Goal: Task Accomplishment & Management: Use online tool/utility

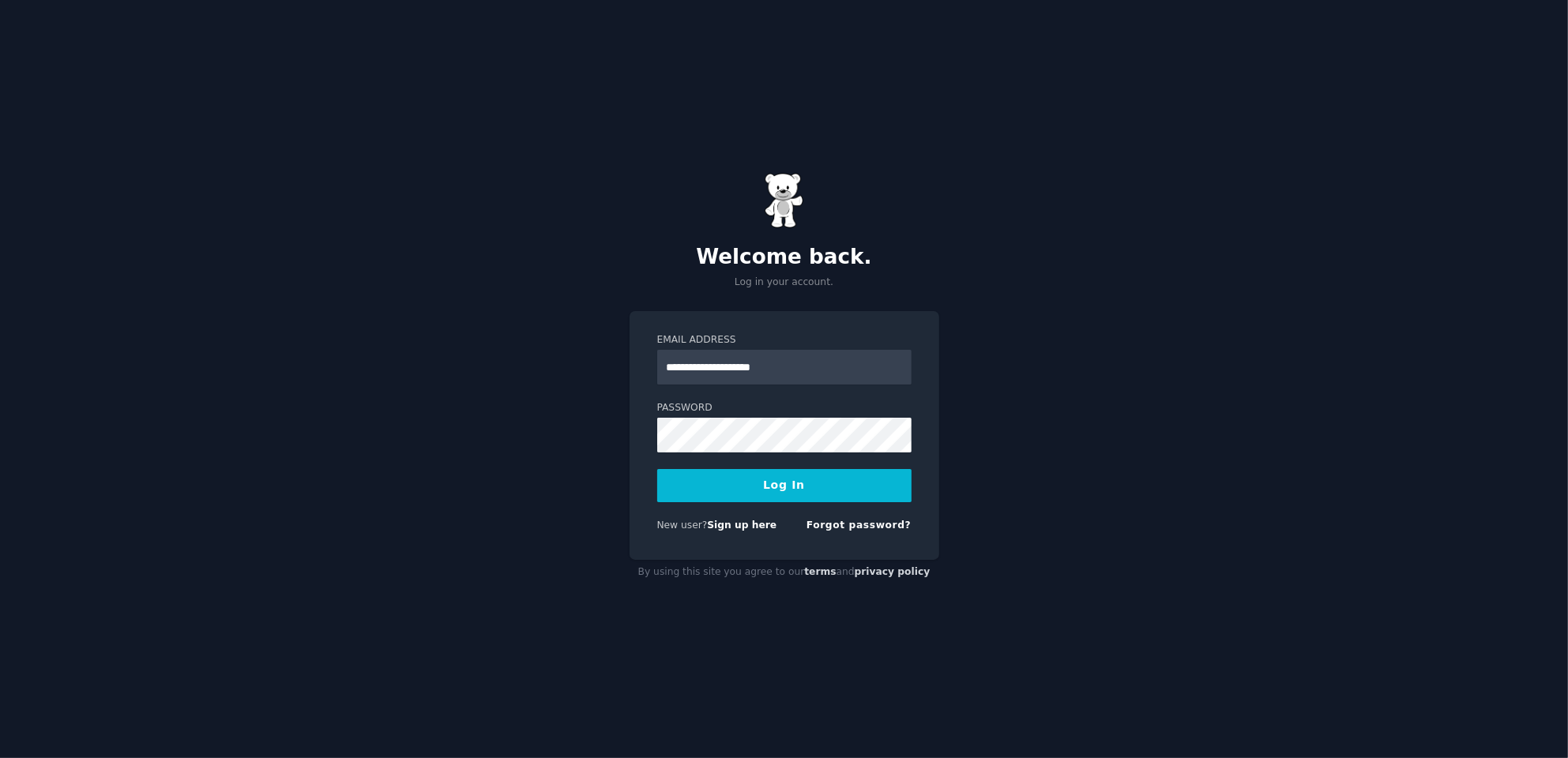
type input "**********"
click at [657, 469] on button "Log In" at bounding box center [784, 485] width 255 height 33
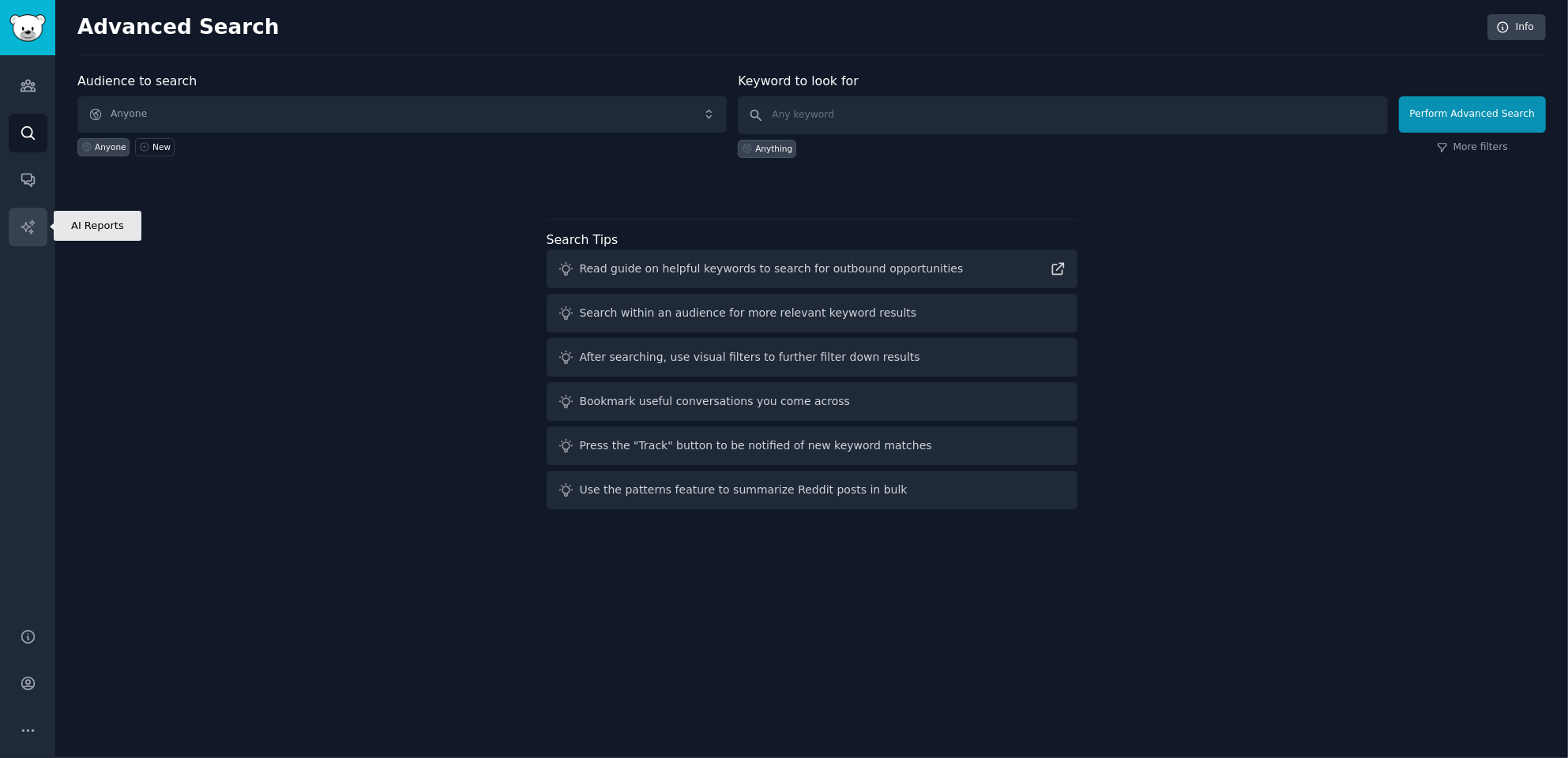
click at [25, 220] on icon "Sidebar" at bounding box center [28, 227] width 17 height 17
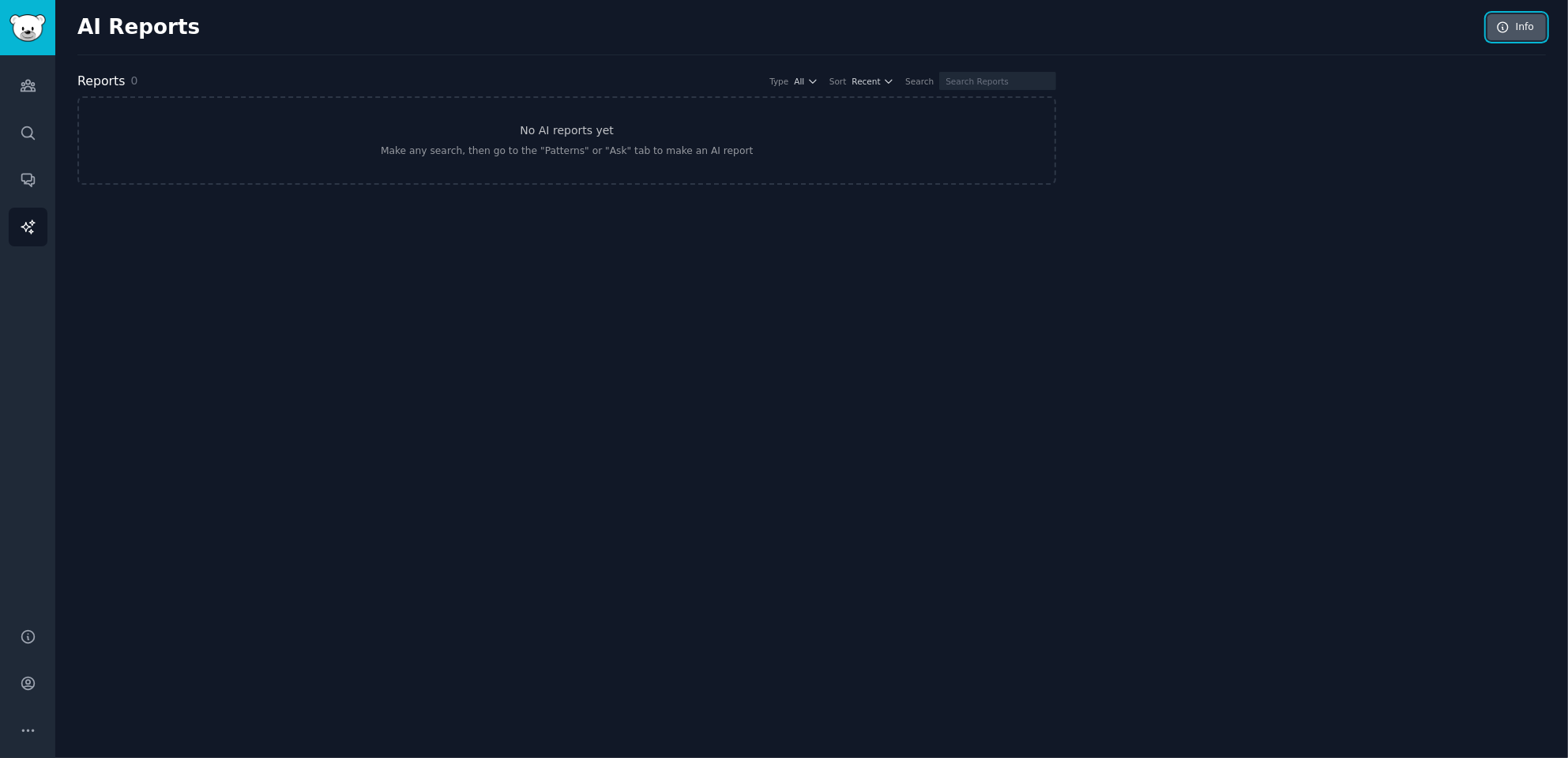
click at [1519, 28] on link "Info" at bounding box center [1516, 28] width 58 height 27
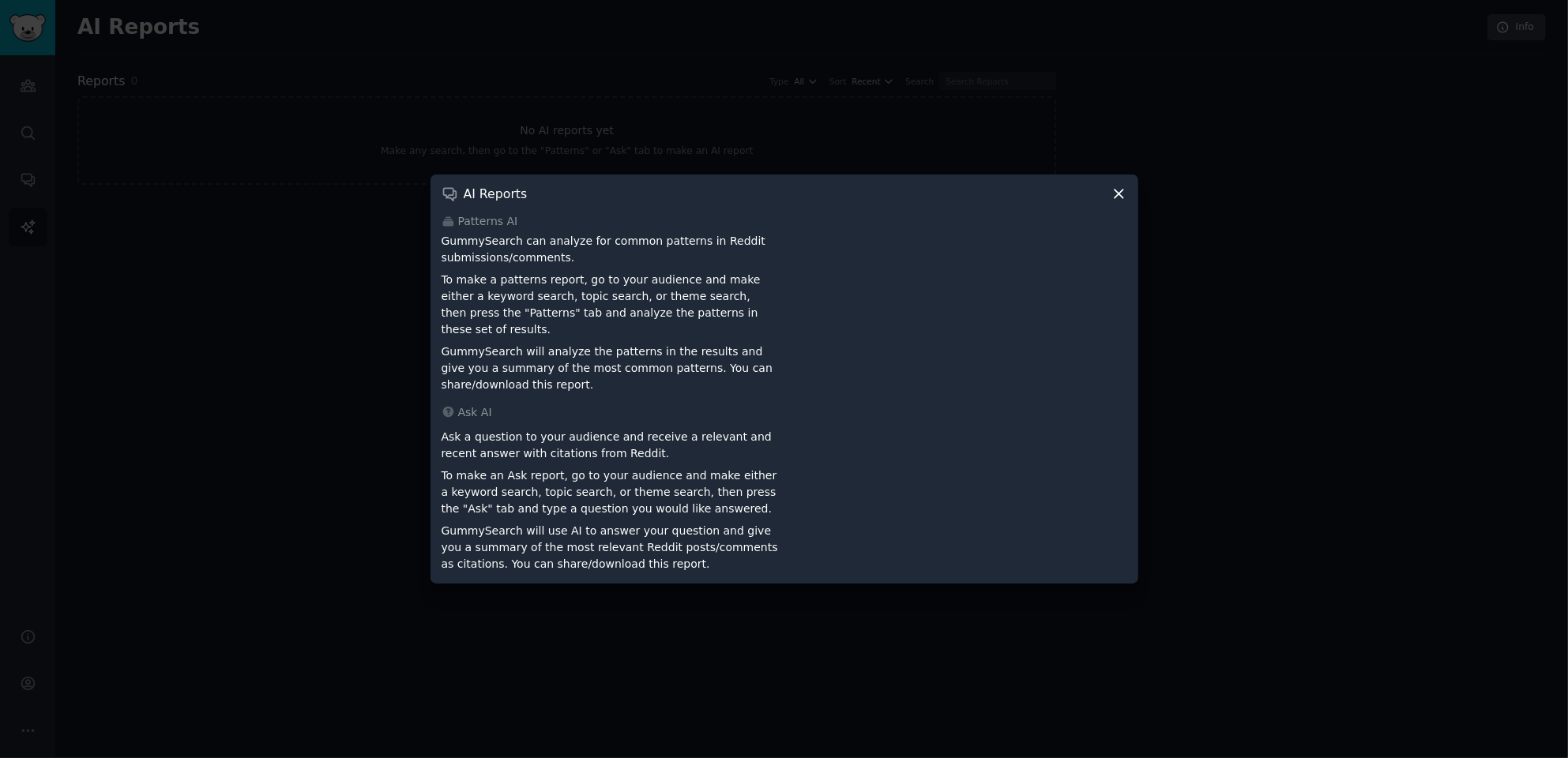
click at [1122, 199] on icon at bounding box center [1119, 194] width 17 height 17
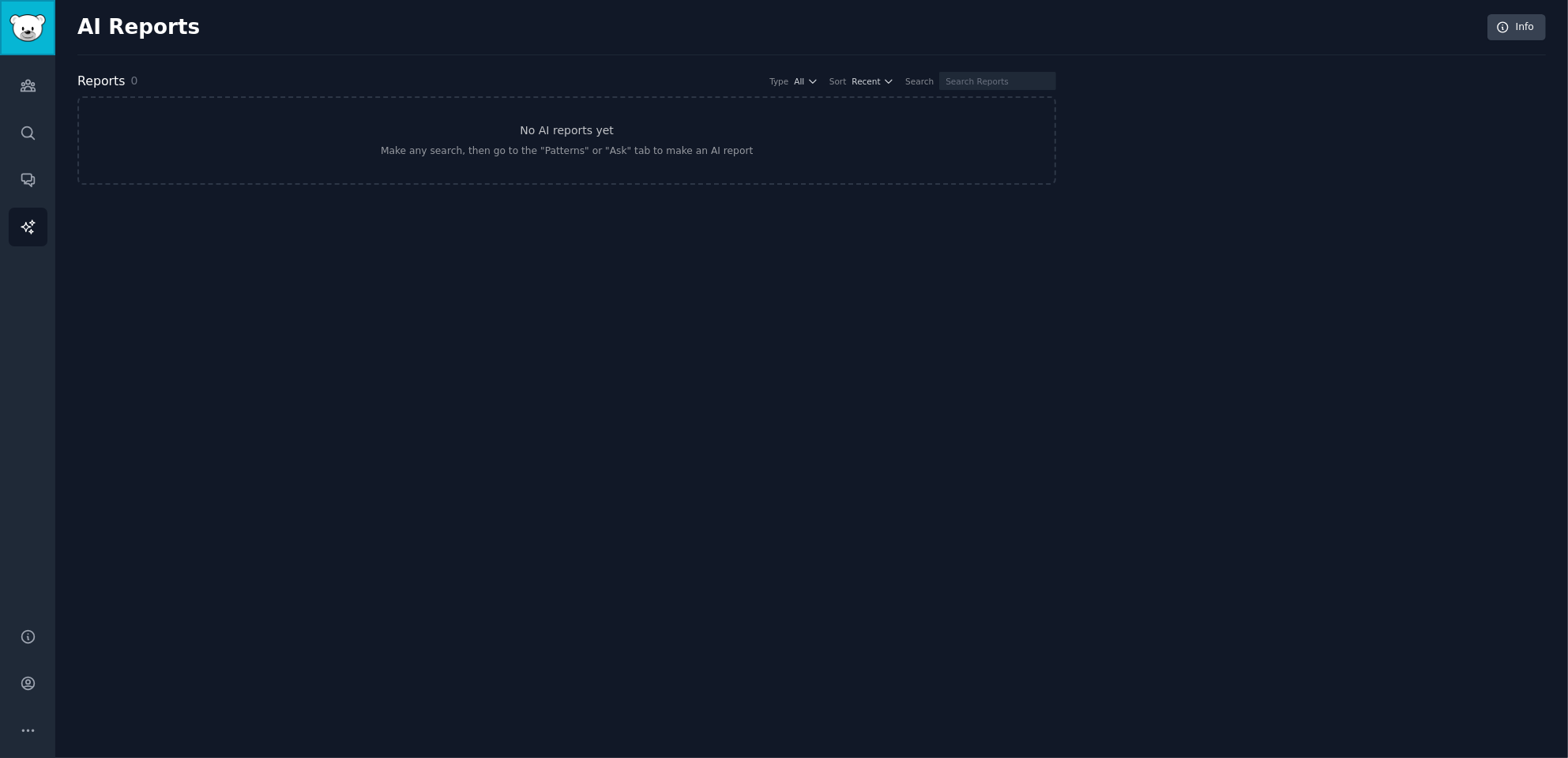
click at [30, 31] on img "Sidebar" at bounding box center [28, 28] width 37 height 28
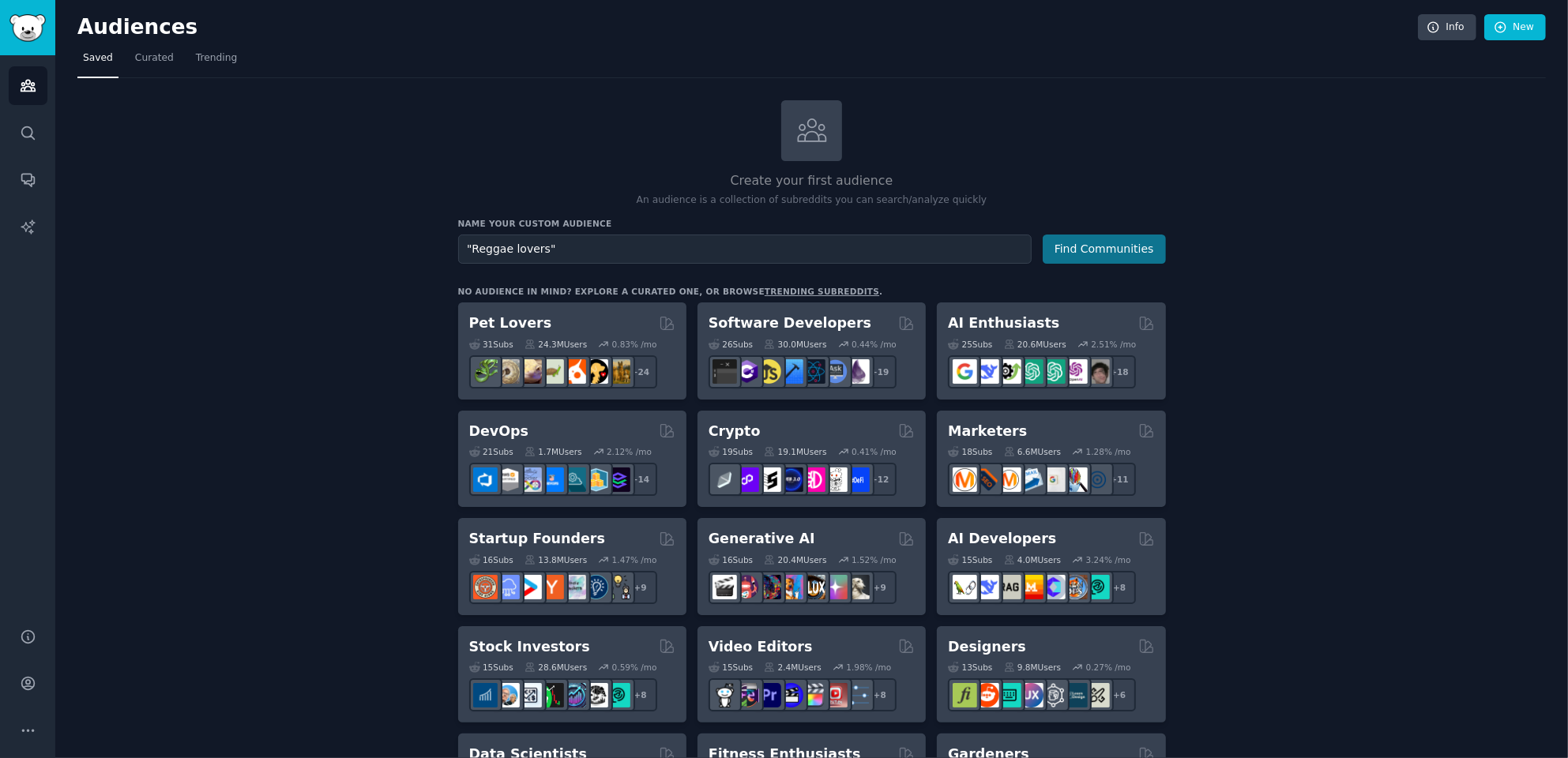
type input ""Reggae lovers""
click at [1109, 249] on button "Find Communities" at bounding box center [1104, 249] width 123 height 30
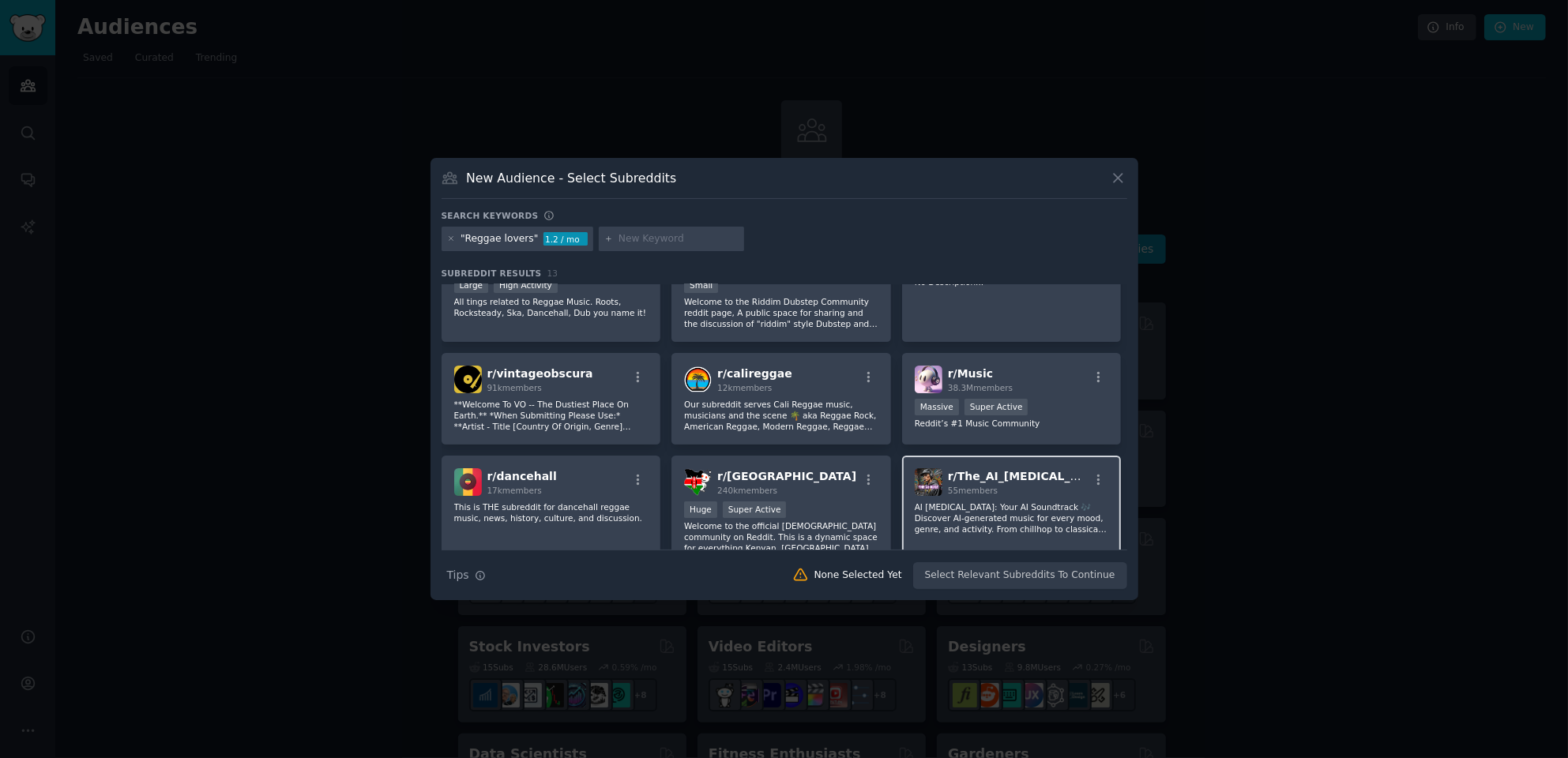
scroll to position [79, 0]
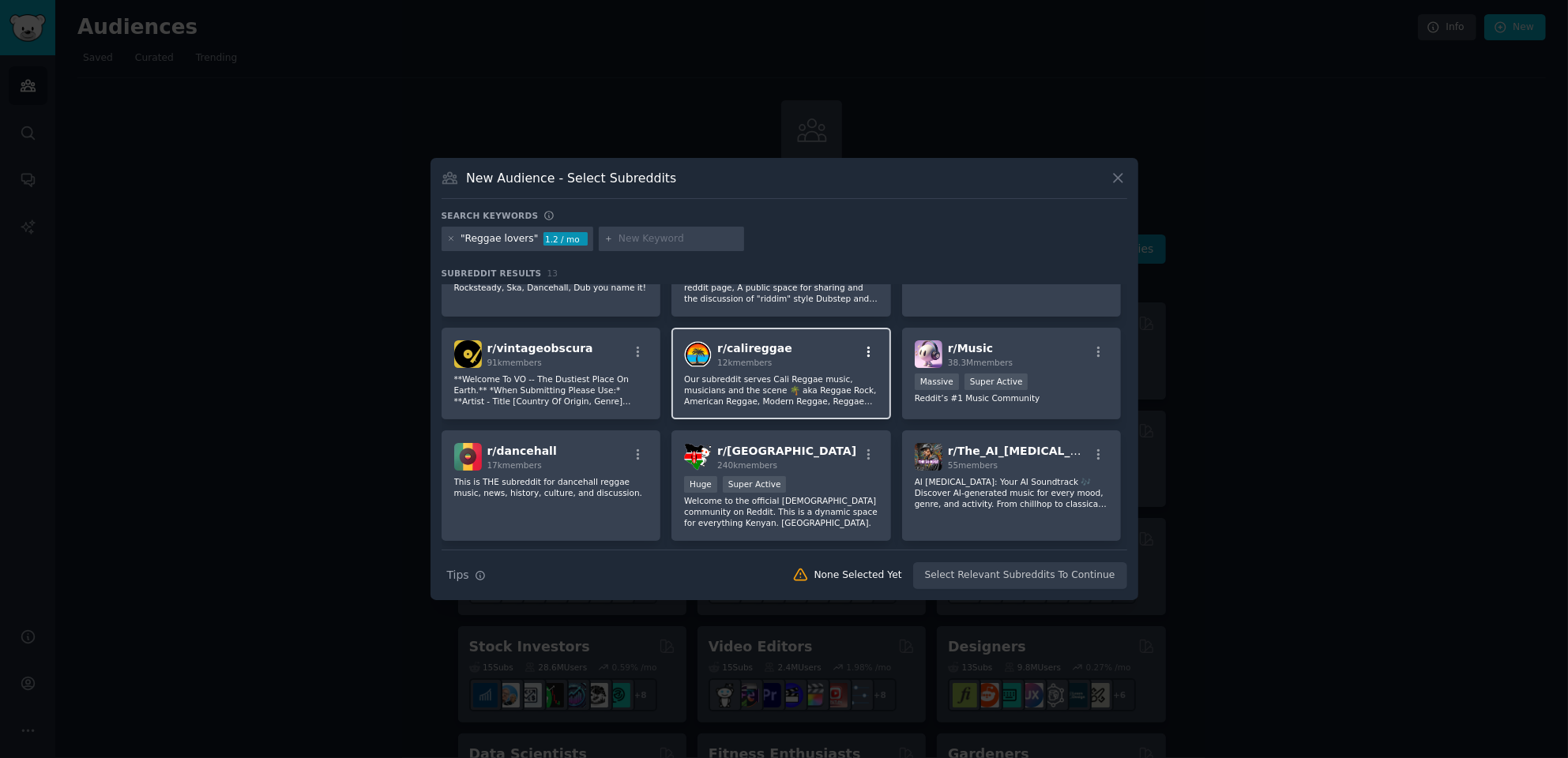
click at [868, 346] on icon "button" at bounding box center [870, 351] width 4 height 11
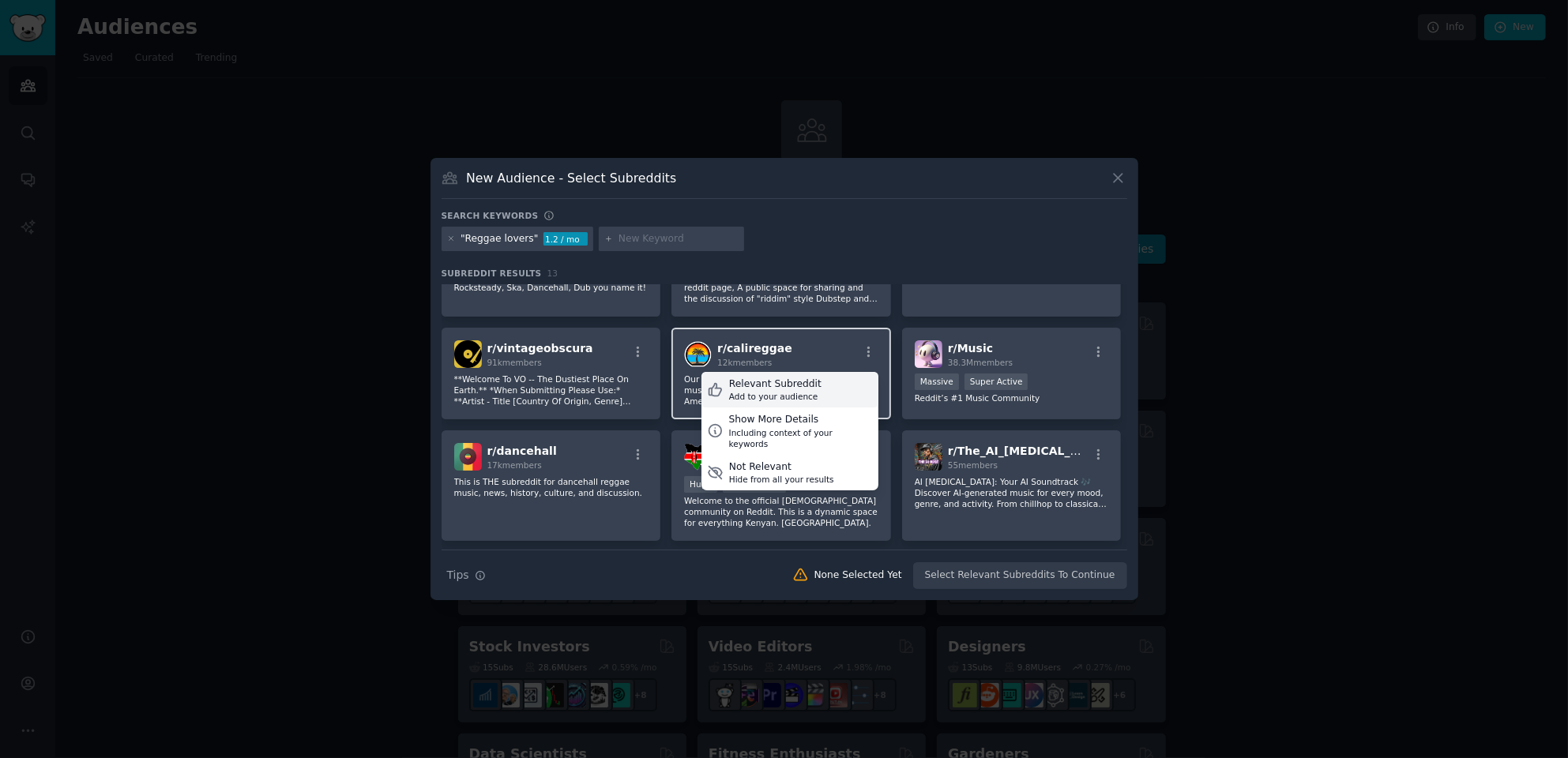
click at [806, 375] on div "Relevant Subreddit Add to your audience" at bounding box center [790, 390] width 177 height 37
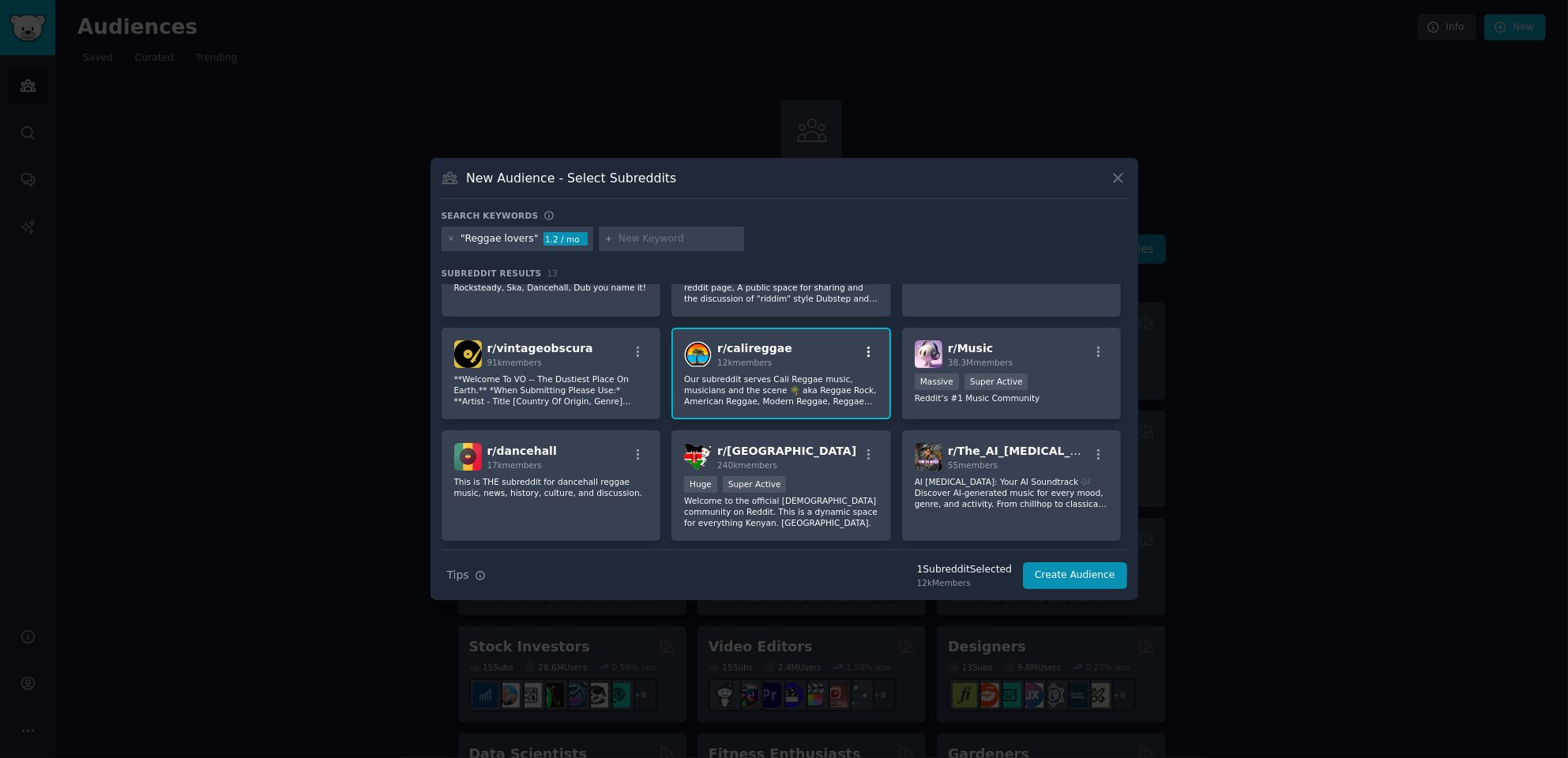
click at [869, 350] on icon "button" at bounding box center [869, 352] width 14 height 14
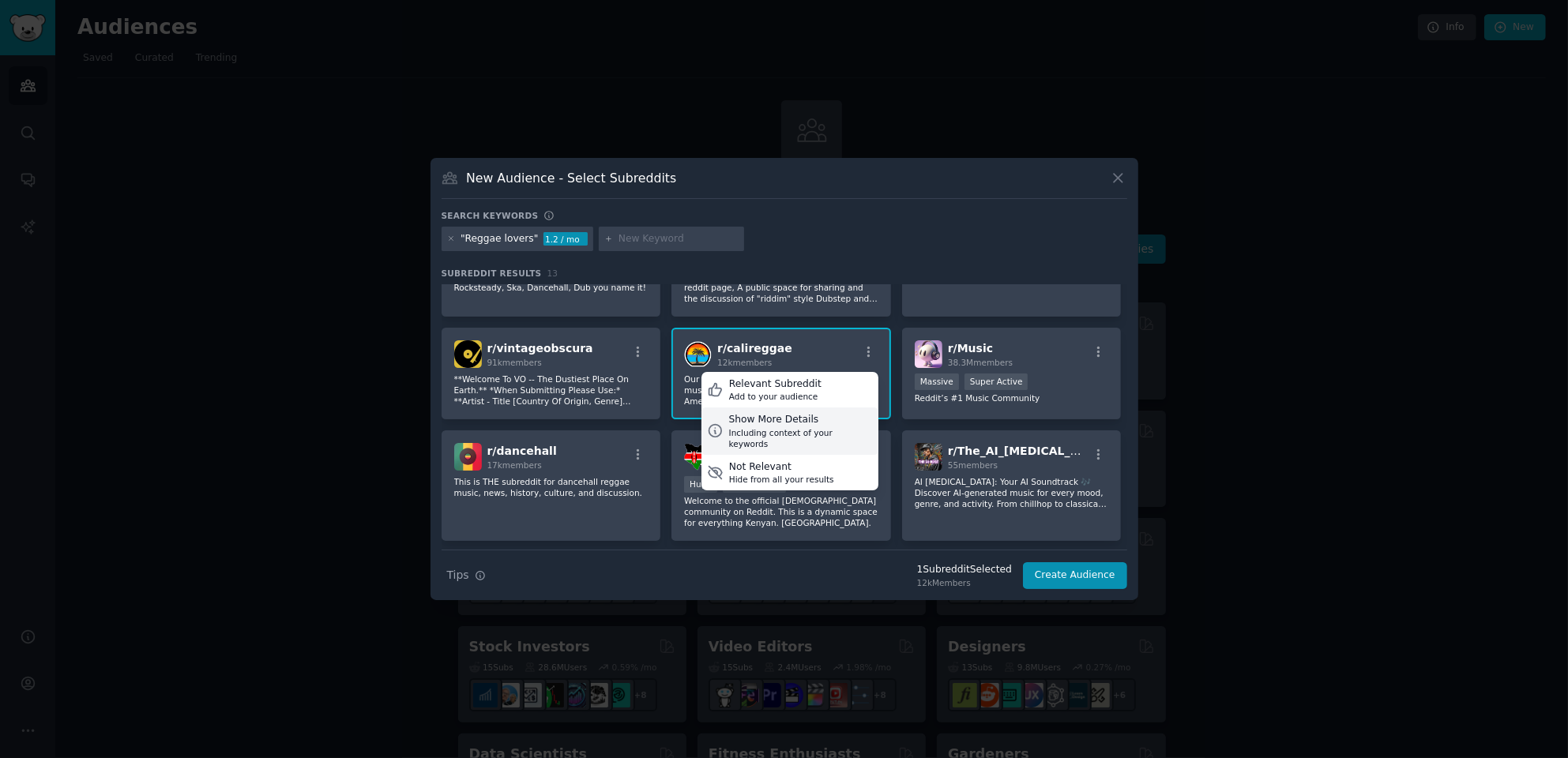
click at [795, 416] on div "Show More Details" at bounding box center [801, 420] width 143 height 14
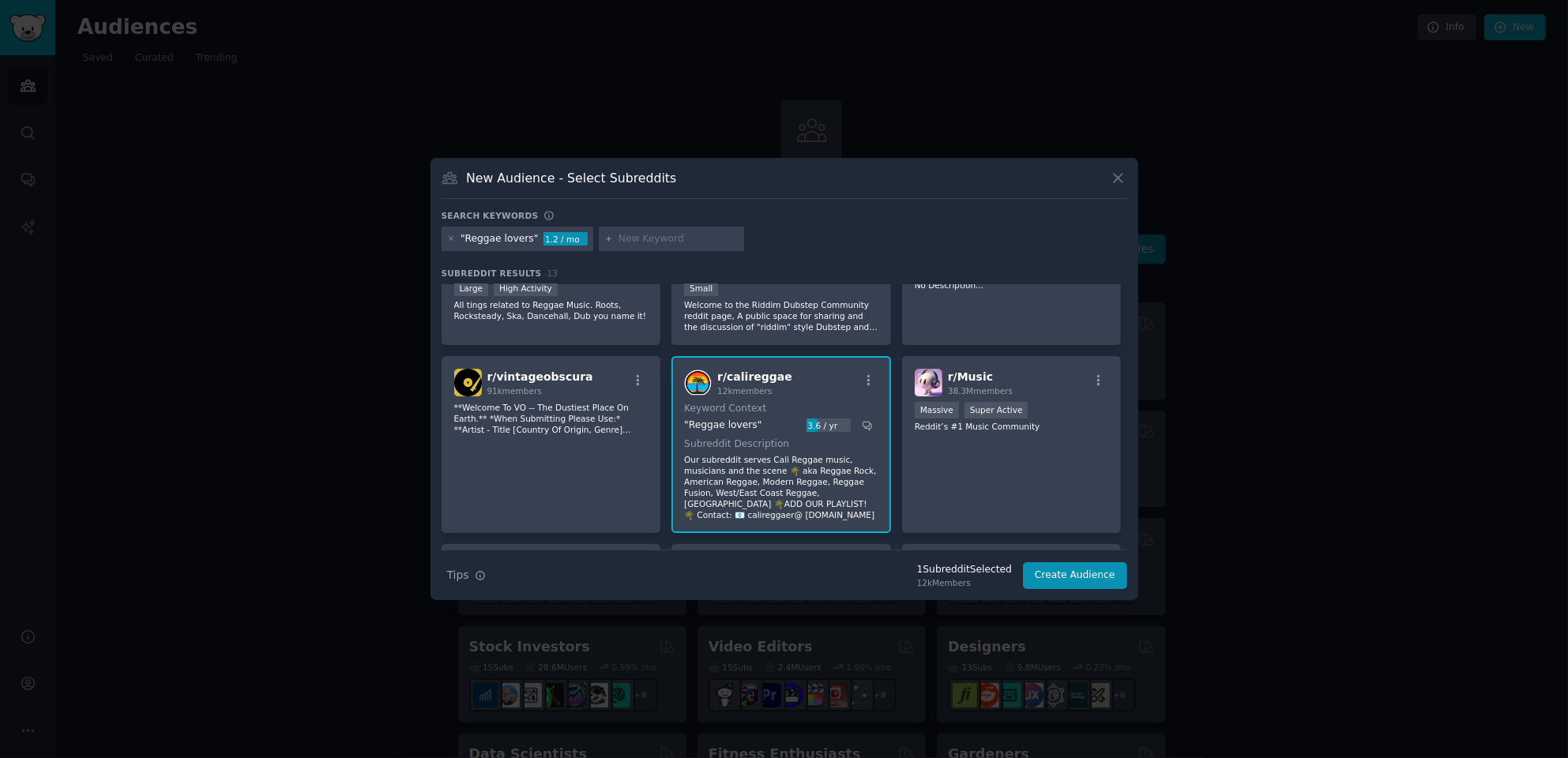
scroll to position [0, 0]
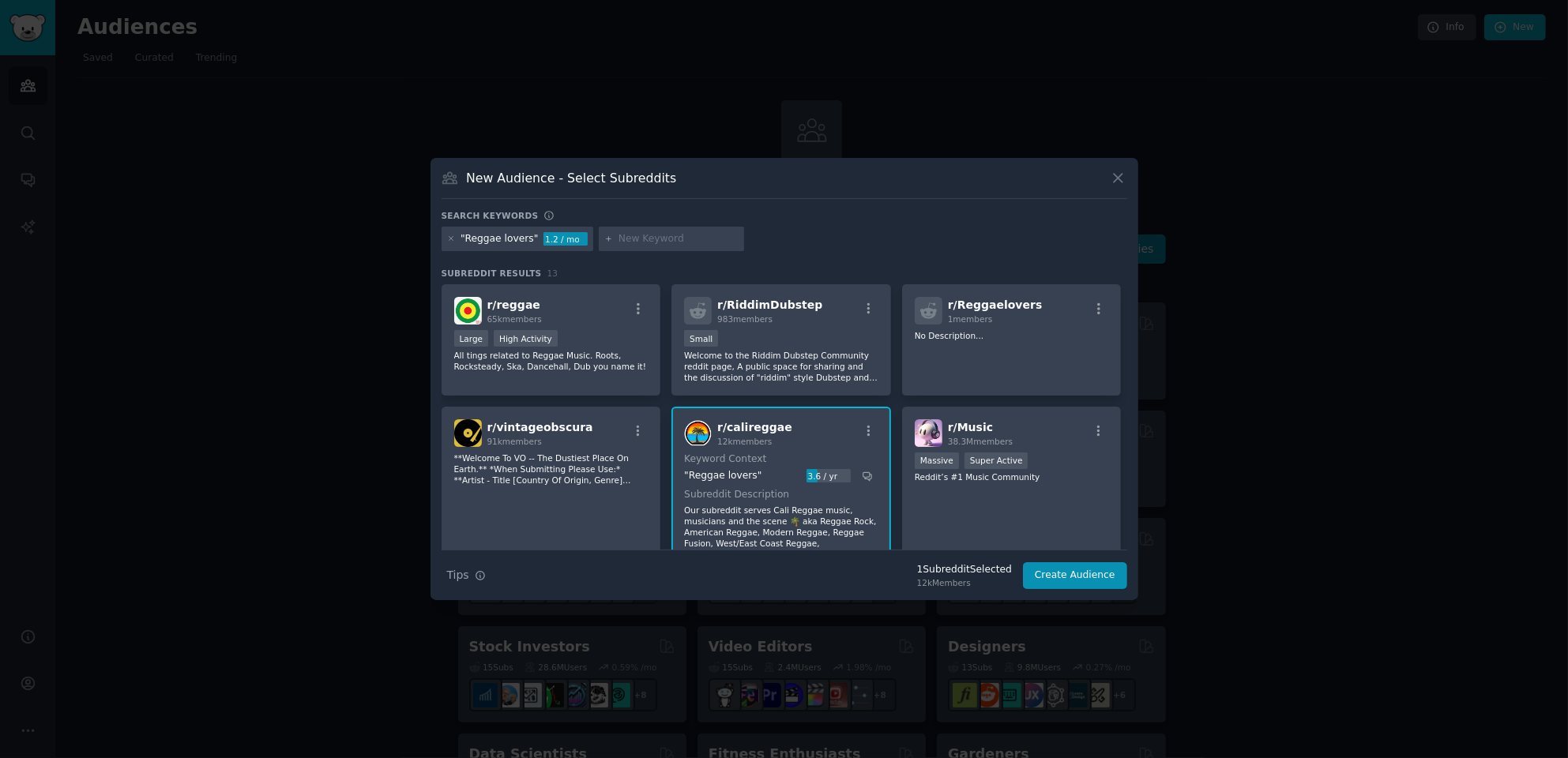
click at [823, 475] on div "3.6 / yr" at bounding box center [828, 476] width 44 height 14
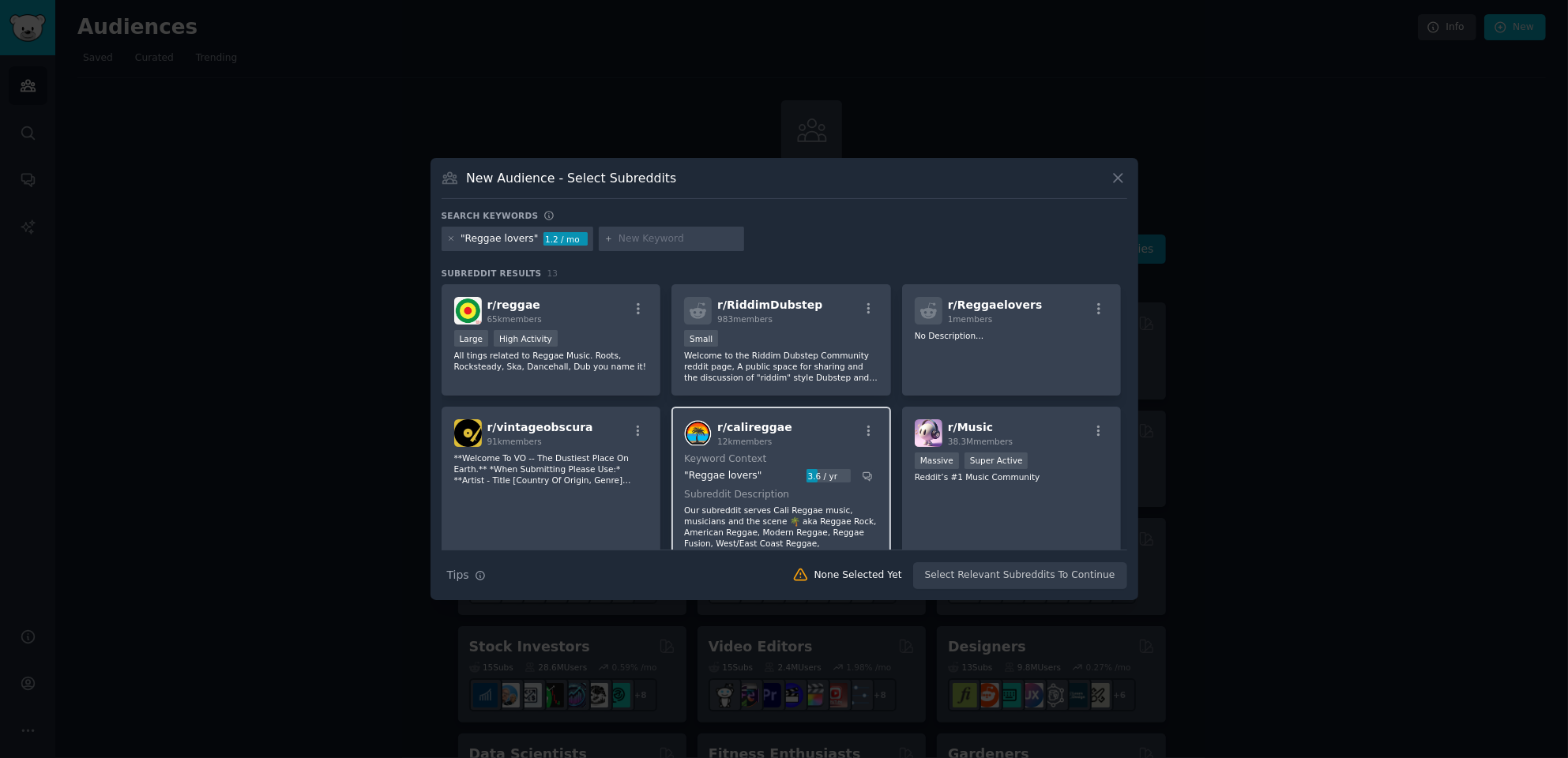
click at [810, 474] on div "3.6 / yr" at bounding box center [828, 476] width 44 height 14
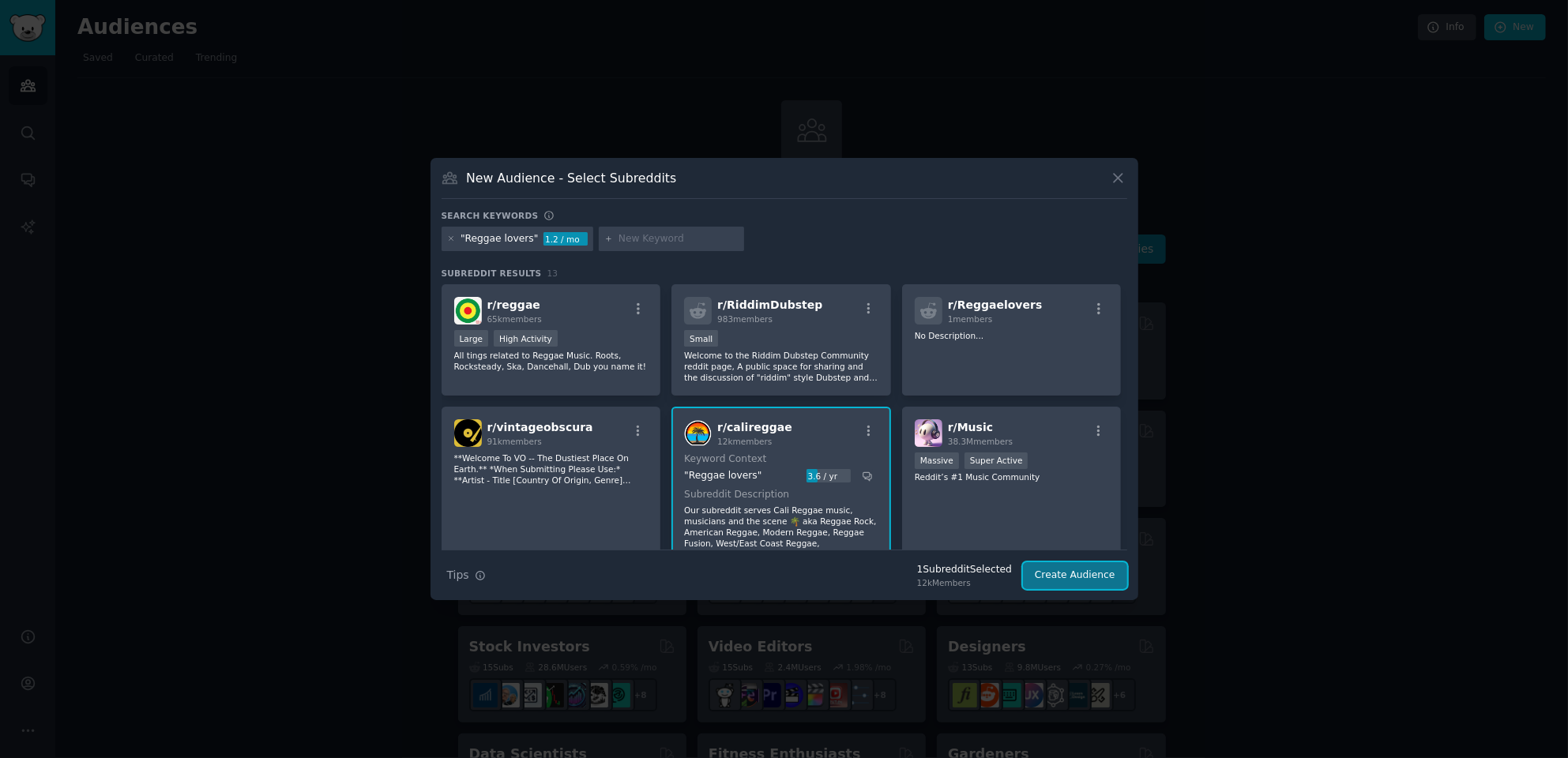
click at [1079, 577] on button "Create Audience" at bounding box center [1075, 575] width 104 height 27
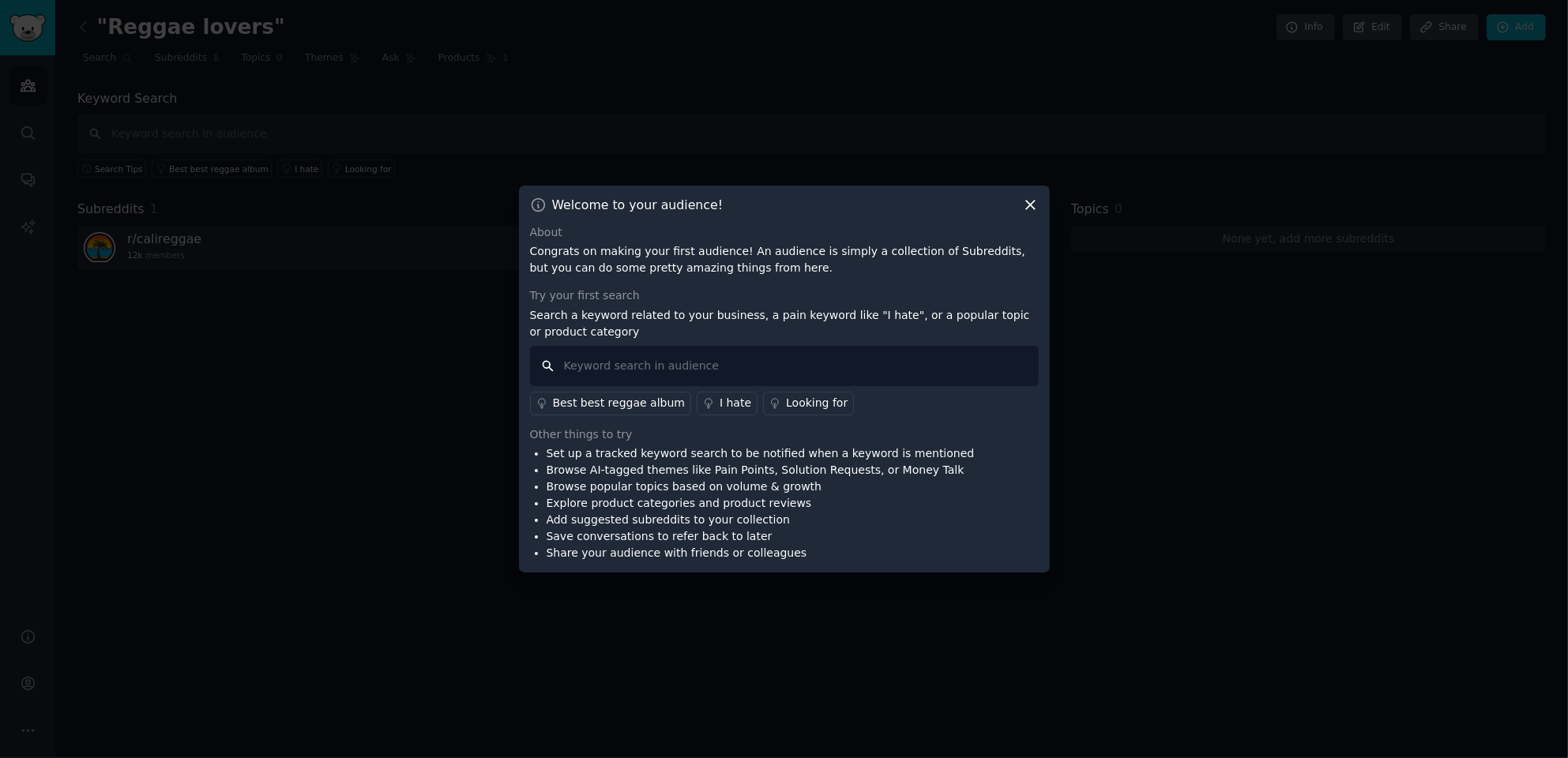
click at [576, 373] on input "text" at bounding box center [784, 366] width 509 height 40
type input "recommend"
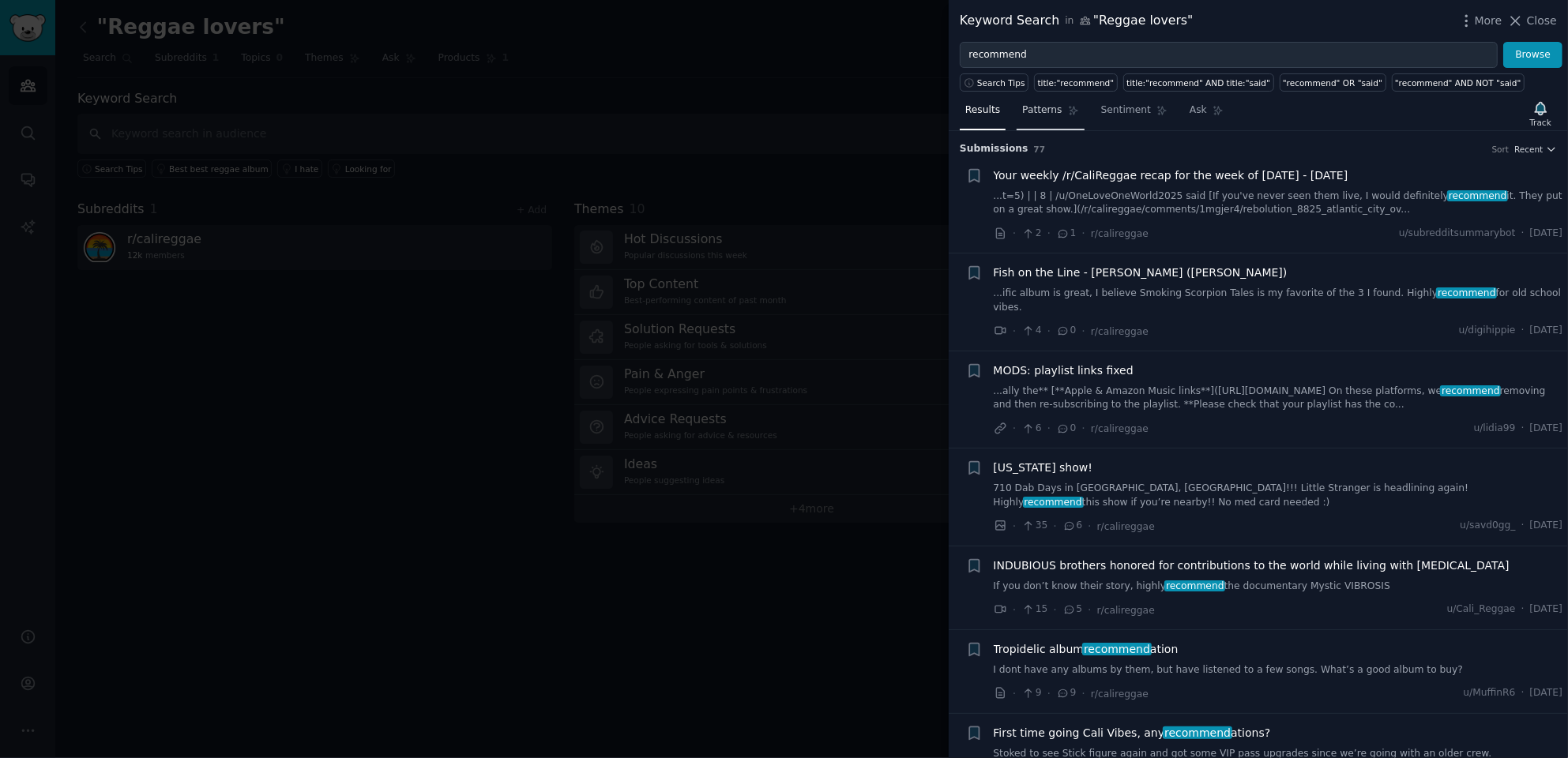
click at [1028, 107] on span "Patterns" at bounding box center [1042, 110] width 39 height 14
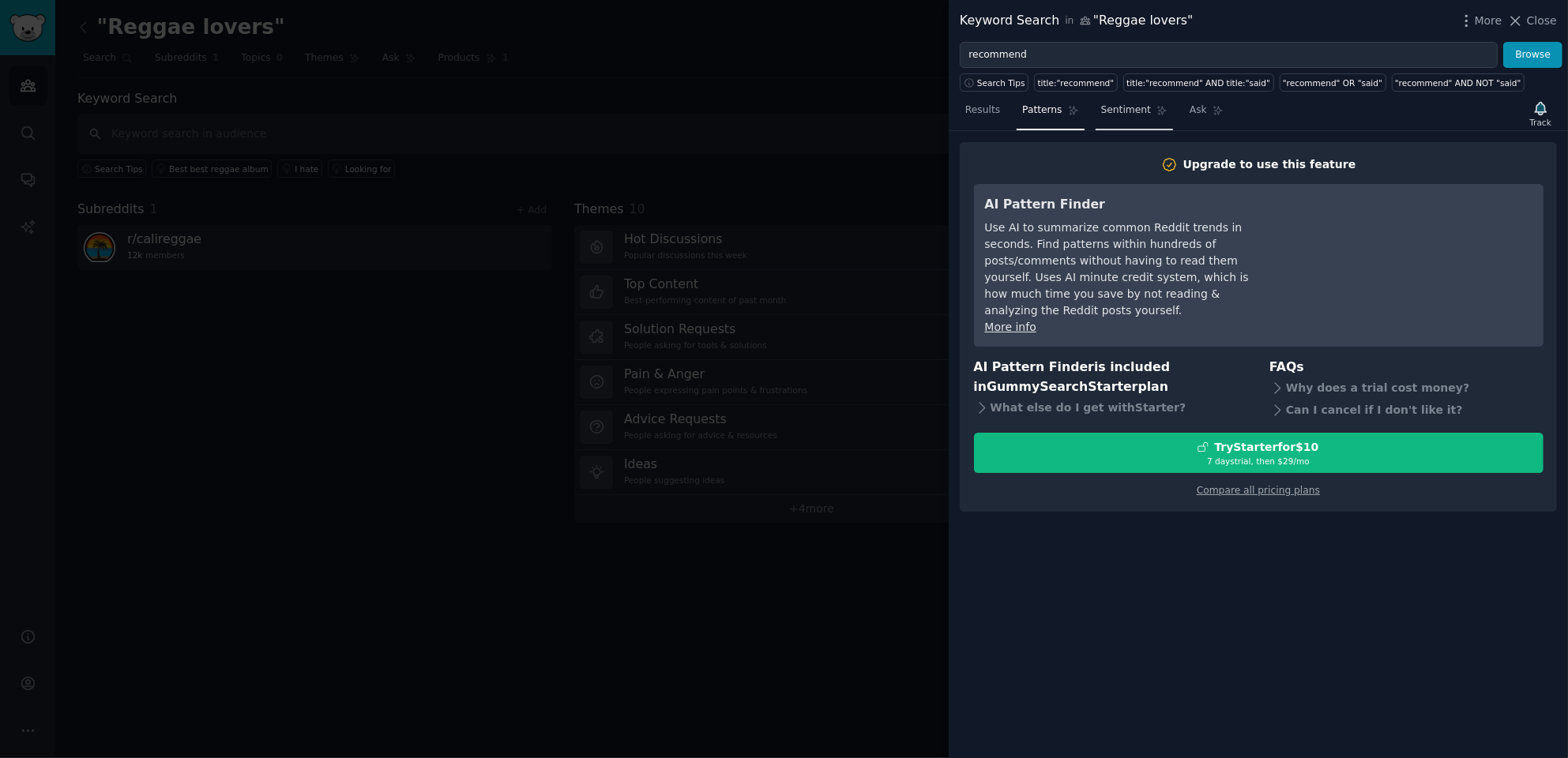
click at [1111, 111] on span "Sentiment" at bounding box center [1126, 110] width 50 height 14
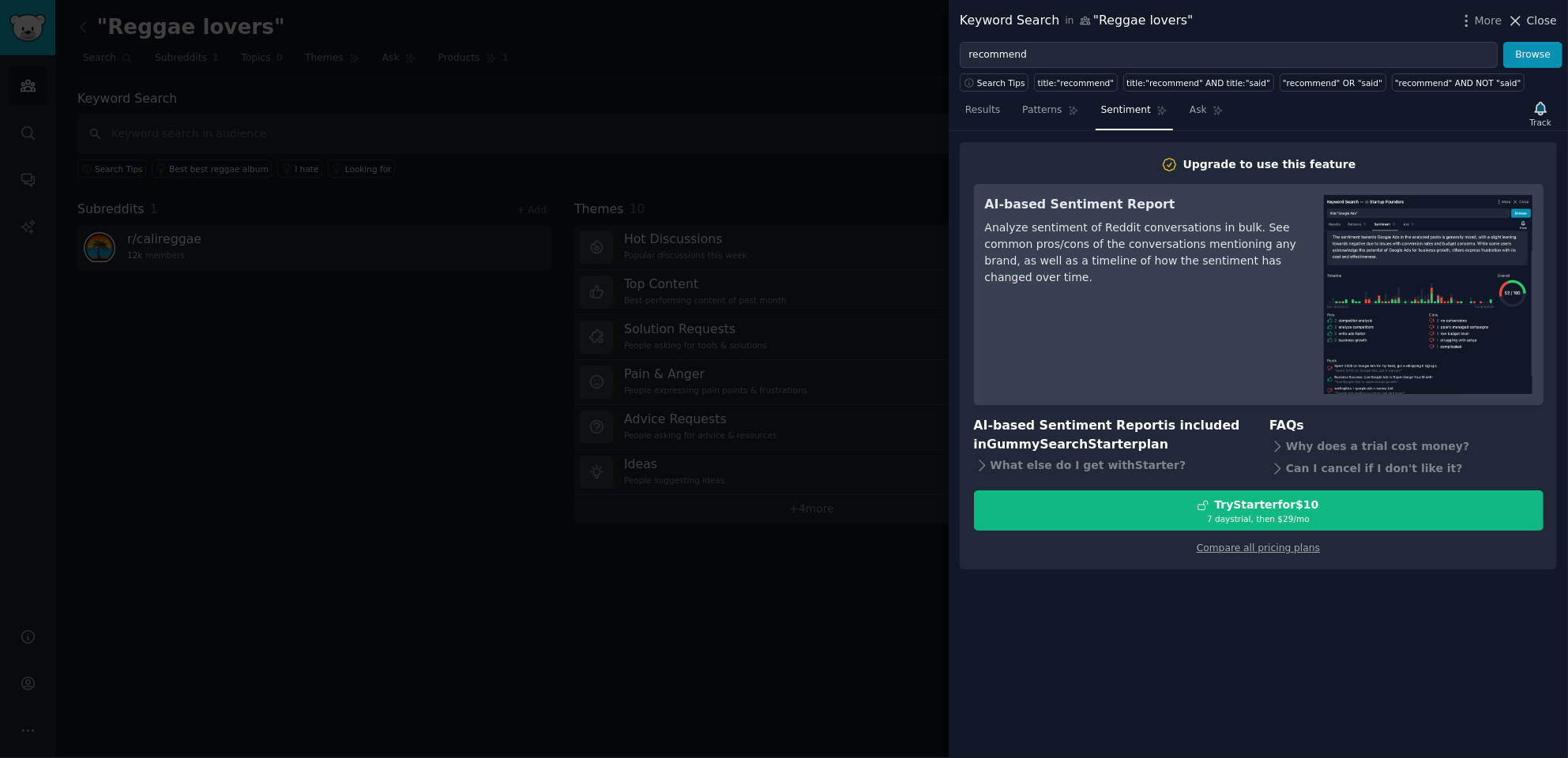
click at [1539, 23] on span "Close" at bounding box center [1541, 21] width 30 height 17
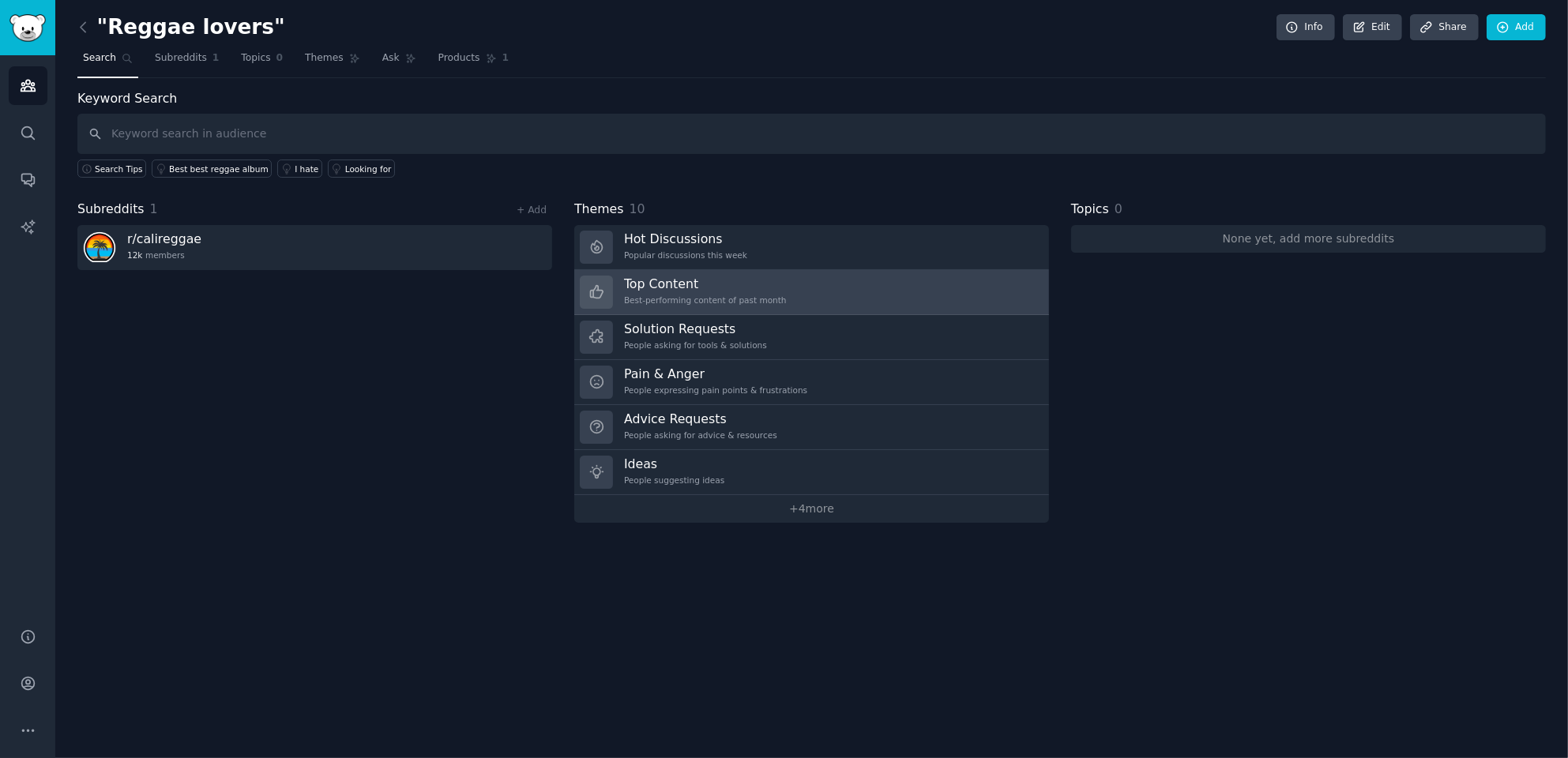
click at [675, 282] on h3 "Top Content" at bounding box center [706, 284] width 163 height 17
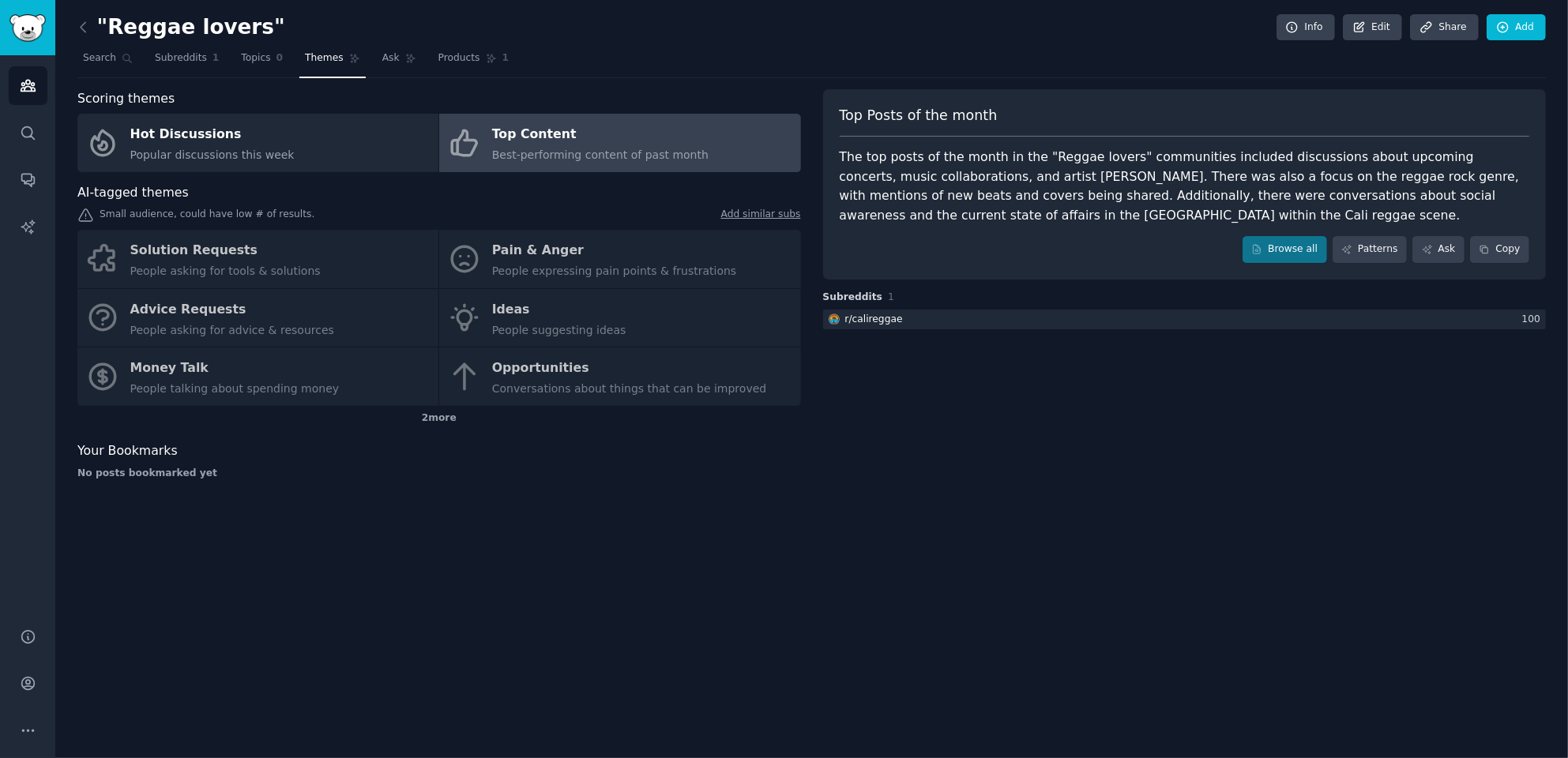
click at [567, 130] on div "Top Content" at bounding box center [600, 135] width 216 height 25
click at [1281, 249] on link "Browse all" at bounding box center [1285, 249] width 84 height 27
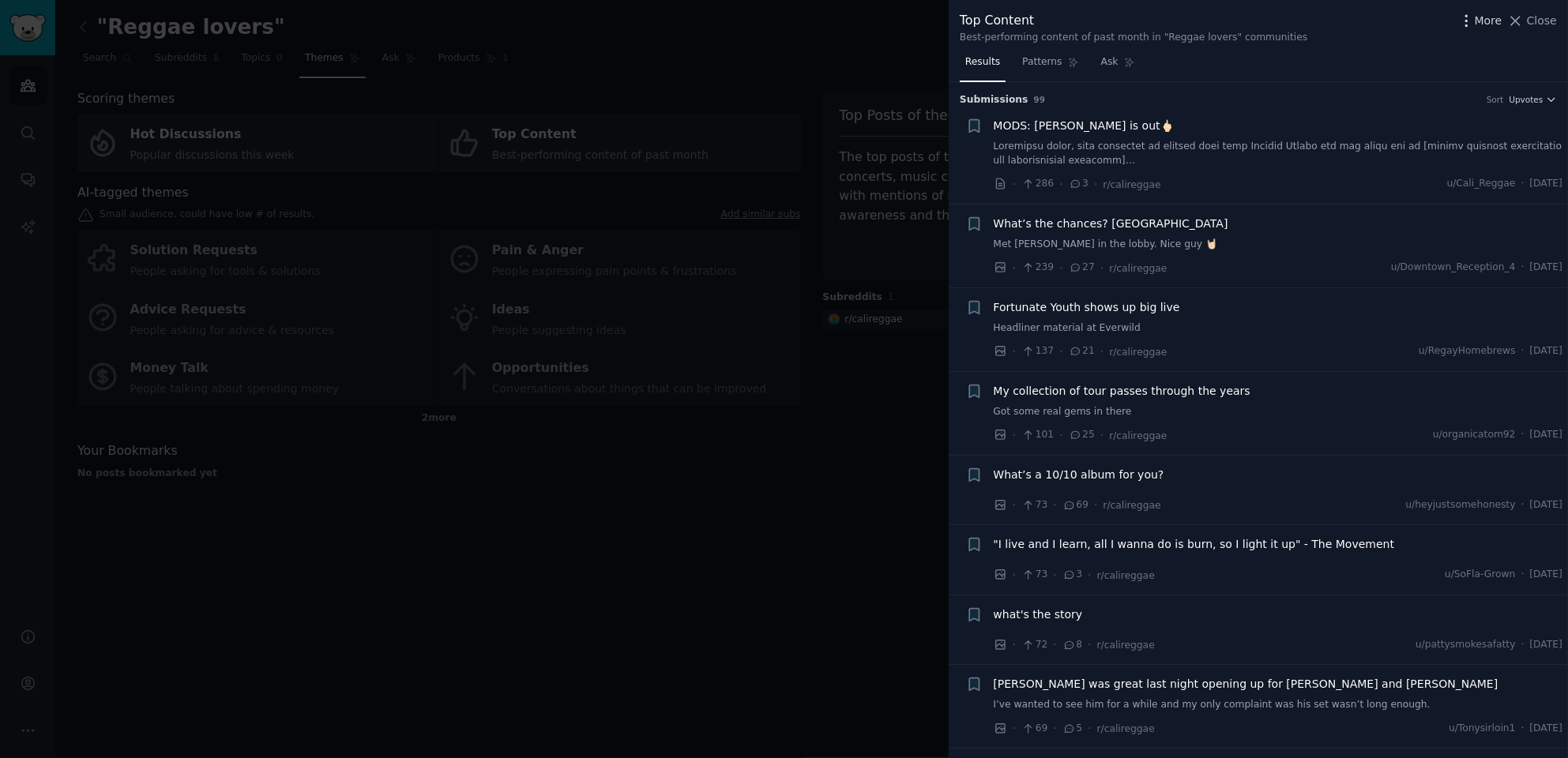
click at [1468, 23] on icon "button" at bounding box center [1467, 21] width 17 height 17
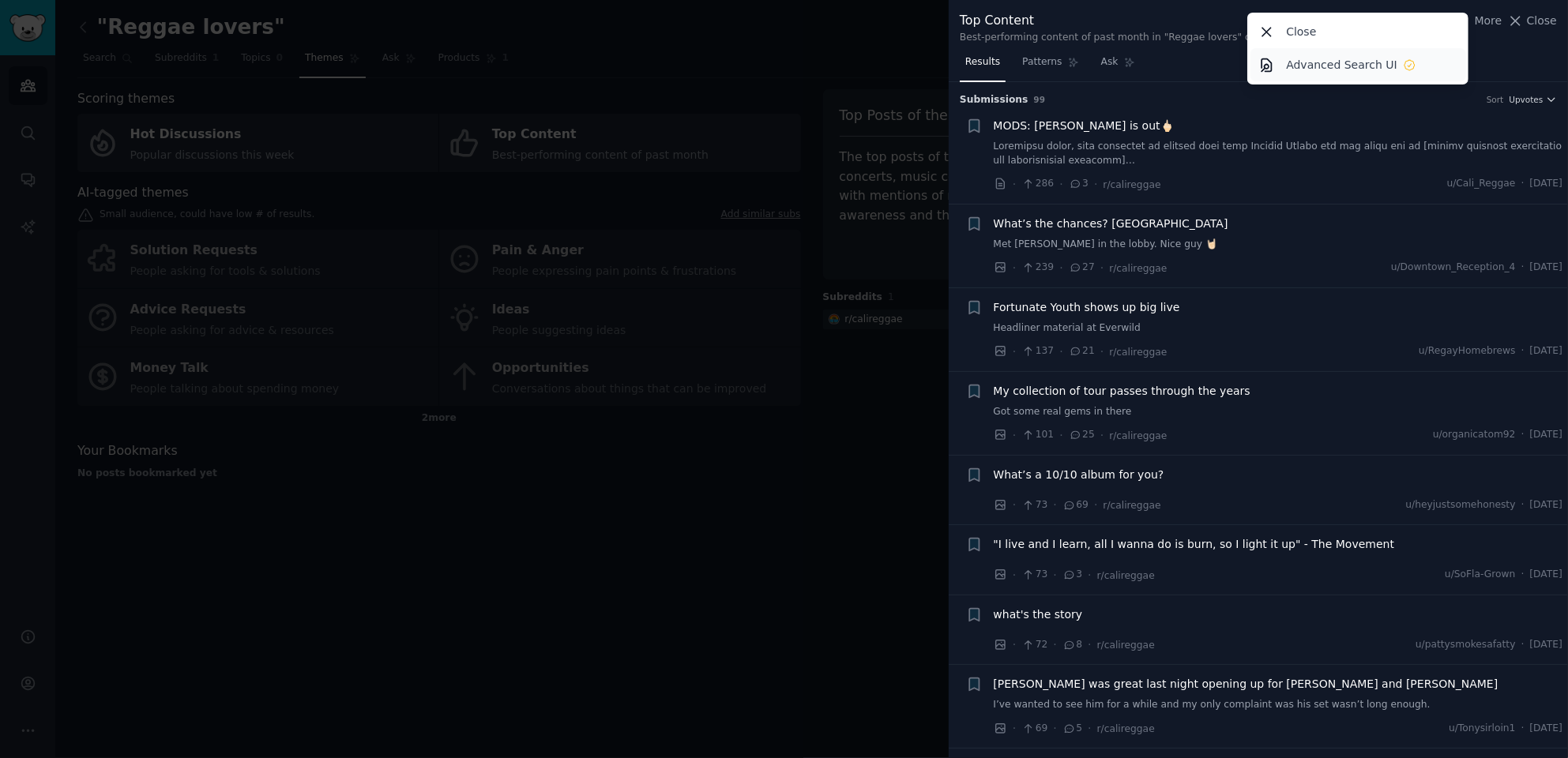
click at [1347, 72] on p "Advanced Search UI" at bounding box center [1342, 65] width 111 height 17
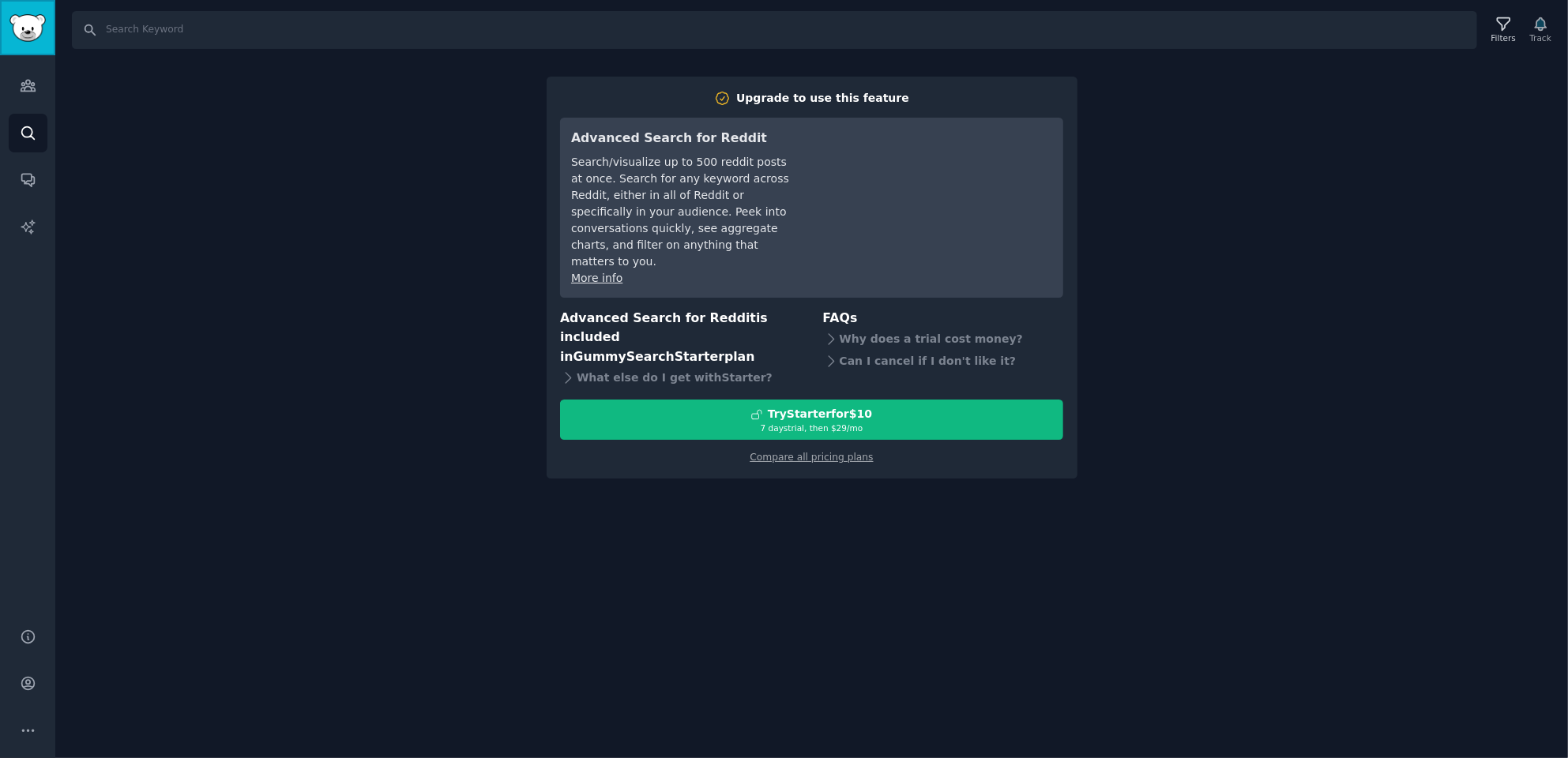
click at [39, 23] on img "Sidebar" at bounding box center [28, 28] width 37 height 28
